Goal: Transaction & Acquisition: Purchase product/service

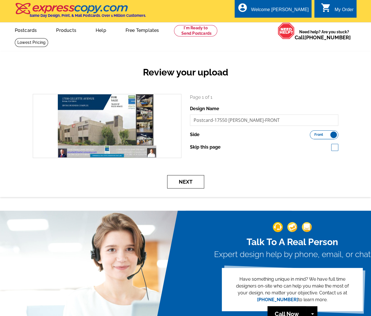
click at [201, 182] on button "Next" at bounding box center [185, 181] width 37 height 13
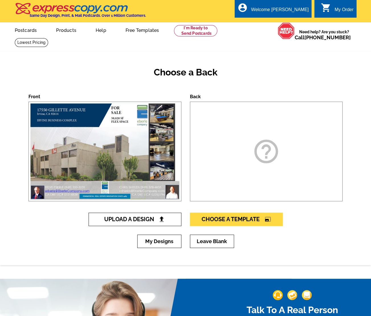
click at [134, 218] on span "Upload A Design" at bounding box center [134, 219] width 61 height 7
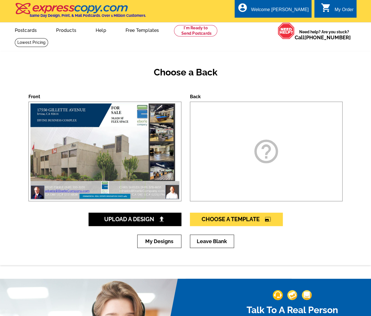
click at [124, 139] on img at bounding box center [105, 151] width 152 height 99
click at [124, 136] on img at bounding box center [105, 151] width 152 height 99
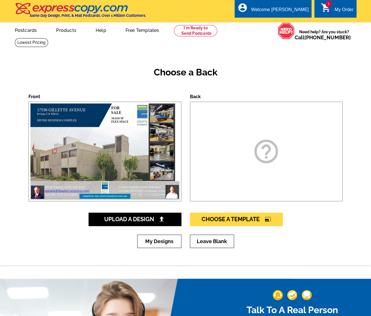
click at [124, 136] on img at bounding box center [105, 151] width 152 height 99
click at [128, 134] on img at bounding box center [105, 151] width 152 height 99
click at [274, 157] on icon "help_outline" at bounding box center [266, 151] width 28 height 28
click at [138, 129] on img at bounding box center [105, 151] width 152 height 99
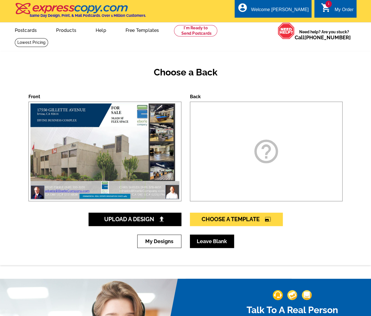
click at [197, 240] on link "Leave Blank" at bounding box center [212, 241] width 44 height 13
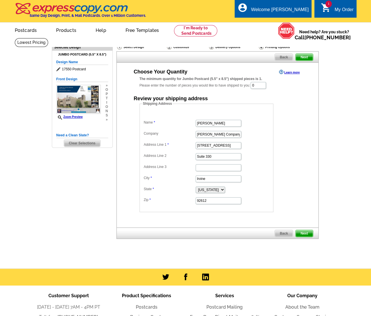
click at [285, 231] on span "Back" at bounding box center [284, 233] width 18 height 7
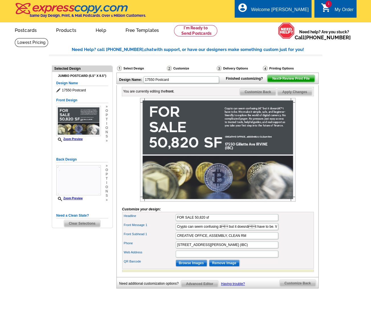
click at [22, 135] on main "Need Help? call [PHONE_NUMBER], chat with support, or have our designers make s…" at bounding box center [185, 178] width 371 height 280
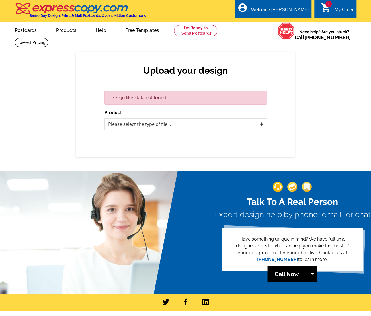
click at [136, 97] on div "Design files data not found." at bounding box center [186, 98] width 162 height 14
click at [135, 124] on select "Please select the type of file... Postcards Business Cards Letters and flyers G…" at bounding box center [186, 124] width 162 height 11
select select "1"
click at [105, 119] on select "Please select the type of file... Postcards Business Cards Letters and flyers G…" at bounding box center [186, 124] width 162 height 11
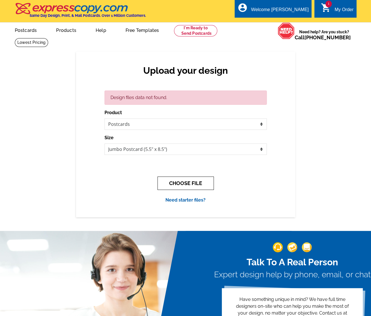
click at [176, 182] on button "CHOOSE FILE" at bounding box center [186, 183] width 56 height 13
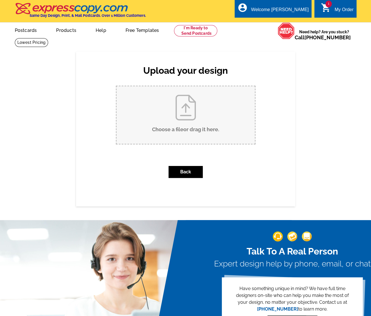
click at [178, 118] on input "Choose a file or drag it here ." at bounding box center [186, 115] width 138 height 58
type input "C:\fakepath\Postczrd FRONT.pdf"
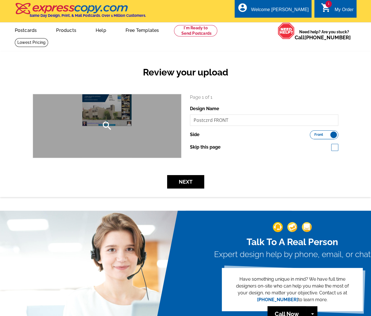
click at [116, 112] on div "search" at bounding box center [107, 126] width 148 height 64
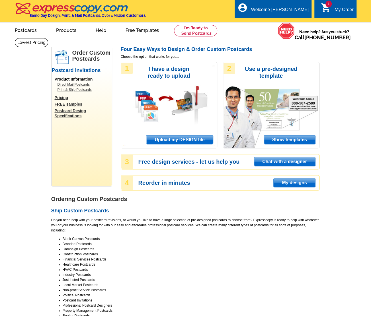
click at [285, 170] on div "Four Easy Ways to Design & Order Custom Postcards Choose the option that works …" at bounding box center [220, 121] width 199 height 150
click at [301, 10] on div "Welcome [PERSON_NAME]" at bounding box center [280, 11] width 58 height 8
click at [337, 8] on div "My Order" at bounding box center [344, 11] width 19 height 8
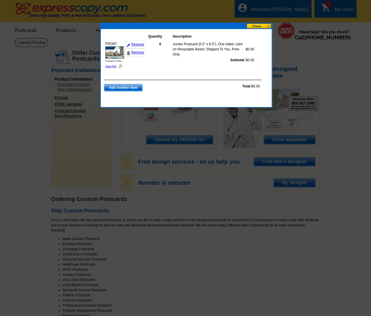
click at [111, 50] on img at bounding box center [114, 52] width 19 height 12
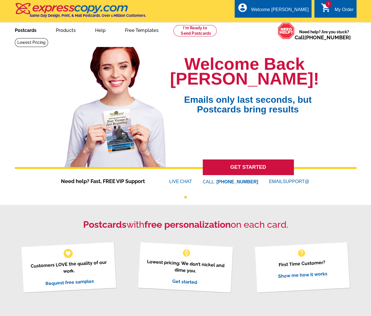
click at [34, 29] on link "Postcards" at bounding box center [26, 29] width 40 height 13
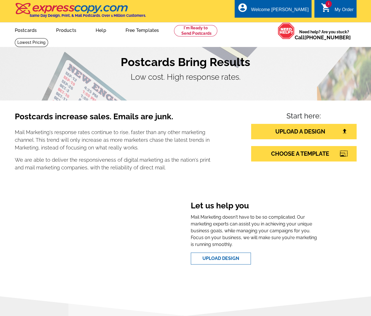
click at [323, 5] on icon "shopping_cart" at bounding box center [326, 8] width 10 height 10
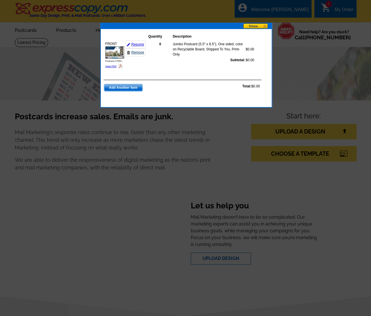
click at [136, 51] on link "Remove" at bounding box center [136, 52] width 20 height 8
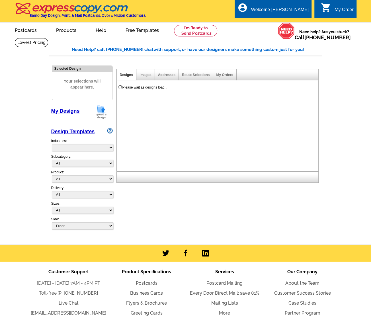
select select "785"
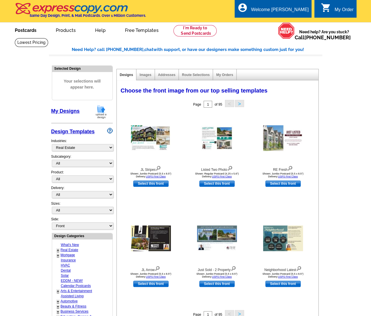
click at [32, 30] on link "Postcards" at bounding box center [26, 29] width 40 height 13
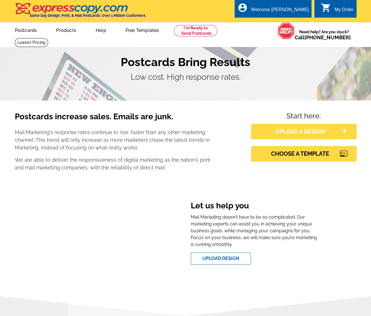
click at [312, 133] on link "UPLOAD A DESIGN" at bounding box center [303, 131] width 105 height 15
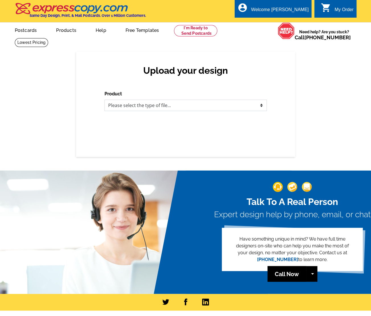
click at [232, 105] on select "Please select the type of file... Postcards Business Cards Letters and flyers G…" at bounding box center [186, 105] width 162 height 11
select select "1"
click at [105, 100] on select "Please select the type of file... Postcards Business Cards Letters and flyers G…" at bounding box center [186, 105] width 162 height 11
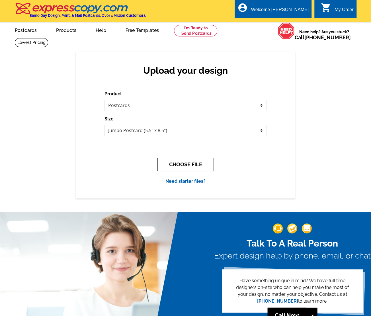
click at [208, 166] on button "CHOOSE FILE" at bounding box center [186, 164] width 56 height 13
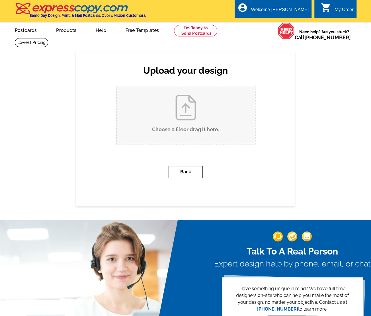
click at [197, 171] on button "Back" at bounding box center [186, 172] width 34 height 12
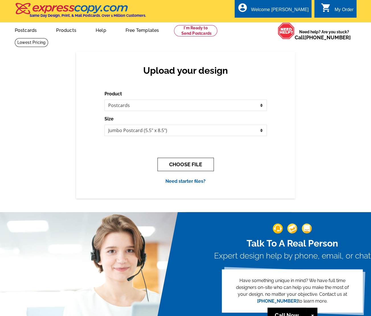
click at [199, 163] on button "CHOOSE FILE" at bounding box center [186, 164] width 56 height 13
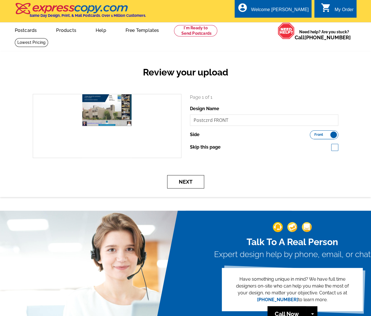
click at [194, 179] on button "Next" at bounding box center [185, 181] width 37 height 13
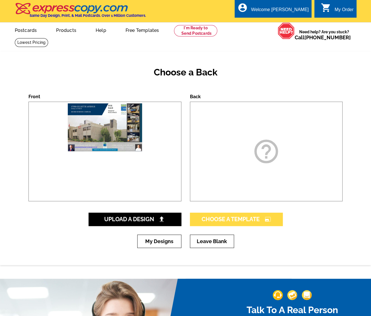
click at [227, 217] on span "Choose A Template photo_size_select_large" at bounding box center [237, 219] width 70 height 7
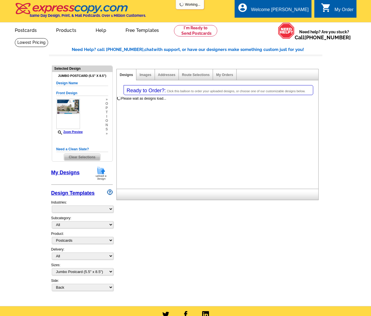
select select "1"
select select "2"
select select "back"
select select "785"
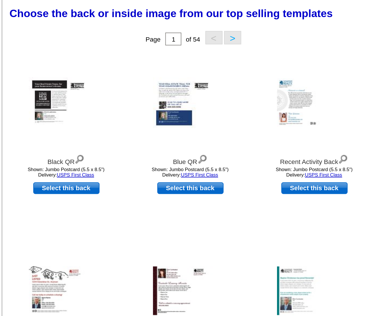
scroll to position [95, 0]
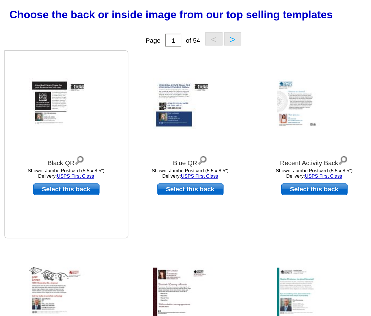
click at [150, 55] on img at bounding box center [151, 55] width 40 height 27
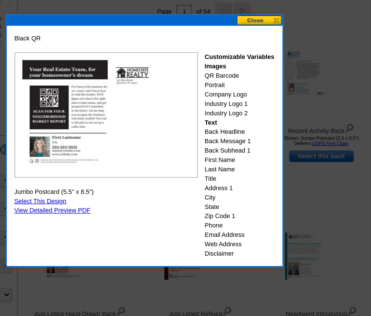
scroll to position [89, 0]
click at [156, 79] on img at bounding box center [165, 84] width 100 height 69
click at [133, 58] on img at bounding box center [165, 84] width 100 height 69
click at [245, 30] on button at bounding box center [249, 31] width 25 height 5
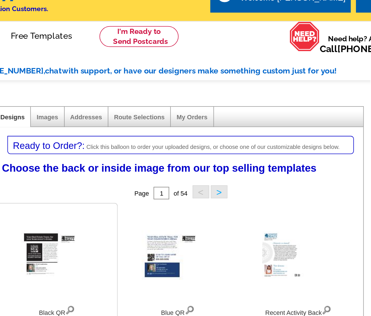
scroll to position [0, 0]
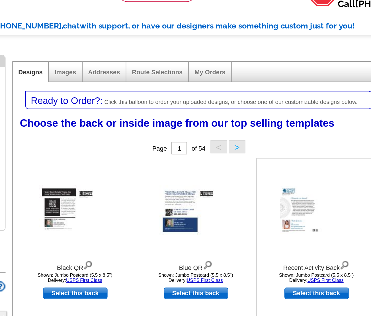
click at [269, 146] on img at bounding box center [283, 151] width 40 height 26
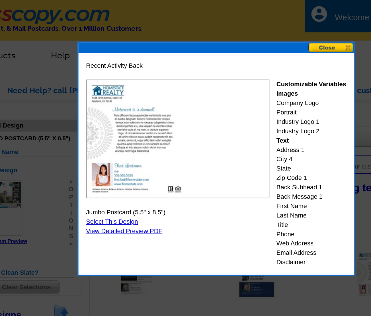
click at [260, 26] on button at bounding box center [249, 25] width 25 height 5
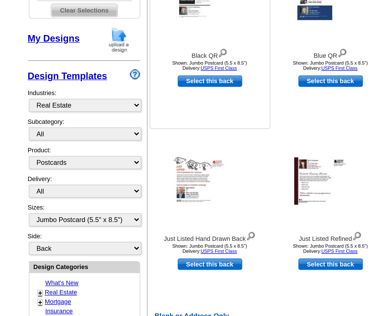
scroll to position [9, 0]
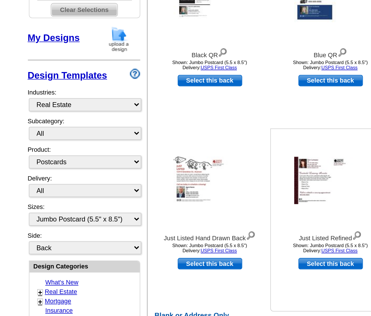
click at [211, 236] on img at bounding box center [217, 242] width 40 height 26
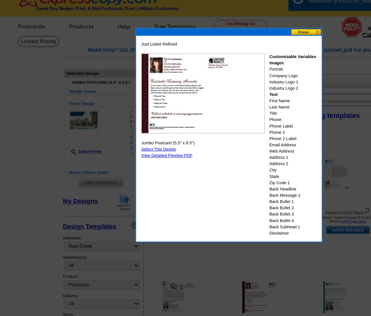
scroll to position [0, 0]
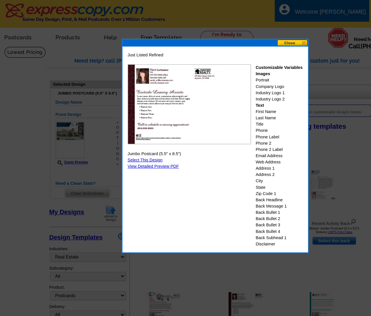
click at [253, 34] on button at bounding box center [249, 34] width 25 height 5
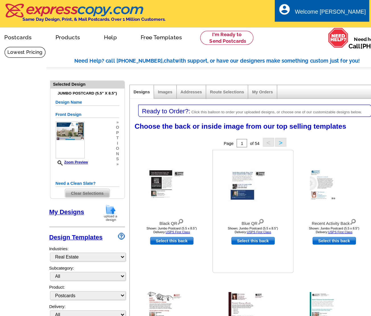
click at [211, 157] on img at bounding box center [217, 150] width 40 height 27
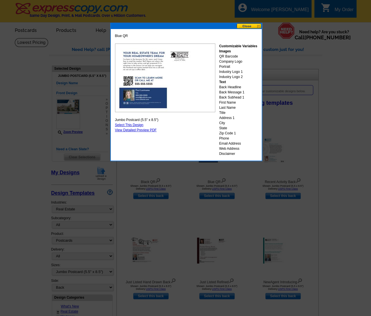
click at [258, 24] on button at bounding box center [249, 25] width 25 height 5
